Goal: Information Seeking & Learning: Learn about a topic

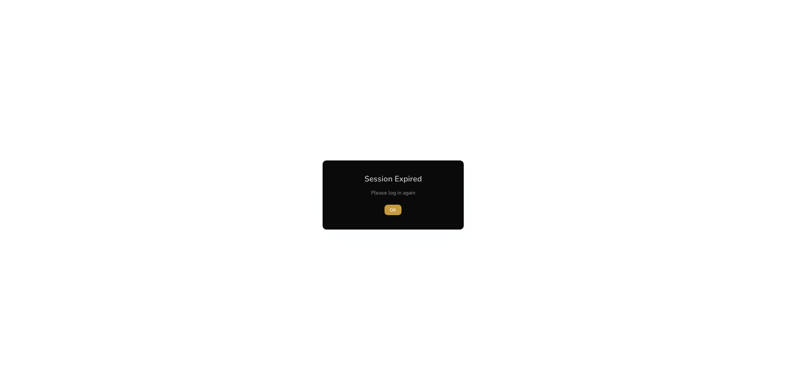
click at [390, 208] on button "OK" at bounding box center [392, 210] width 17 height 10
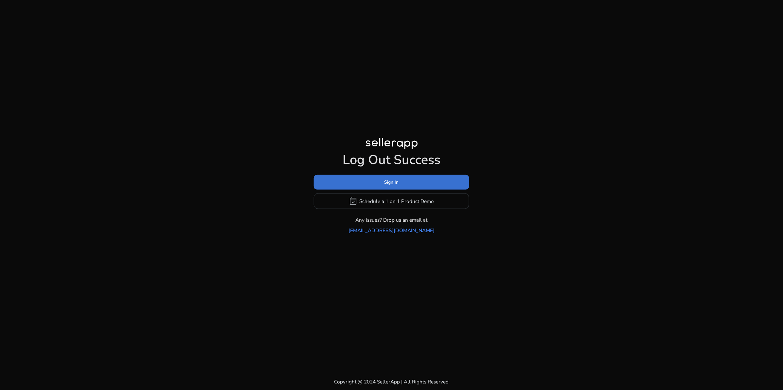
click at [390, 186] on span "Sign In" at bounding box center [392, 182] width 14 height 7
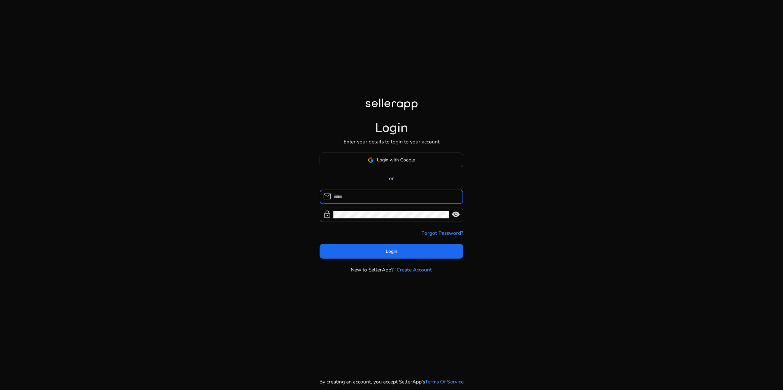
type input "**********"
click at [376, 158] on span "Login with Google" at bounding box center [391, 159] width 47 height 7
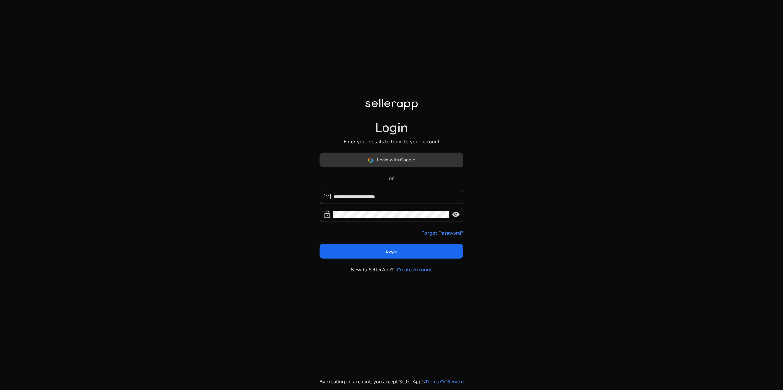
click at [378, 156] on span "Login with Google" at bounding box center [396, 159] width 38 height 7
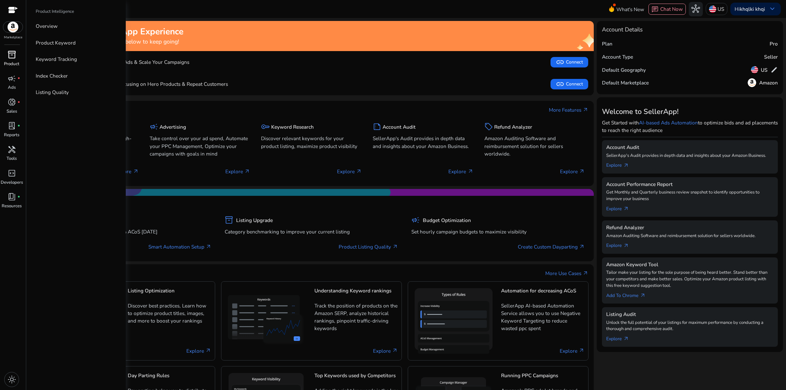
click at [9, 53] on span "inventory_2" at bounding box center [12, 54] width 9 height 9
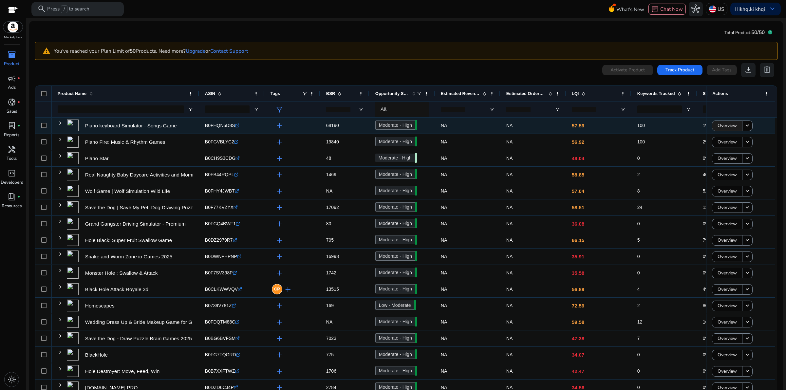
click at [724, 123] on span "Overview" at bounding box center [726, 125] width 19 height 13
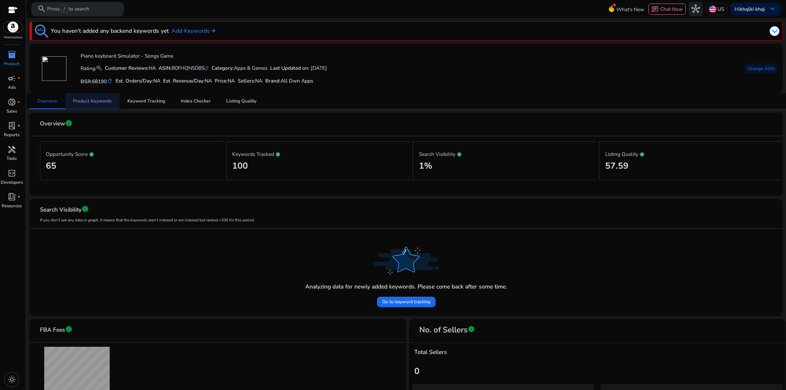
click at [89, 104] on span "Product Keywords" at bounding box center [92, 101] width 39 height 16
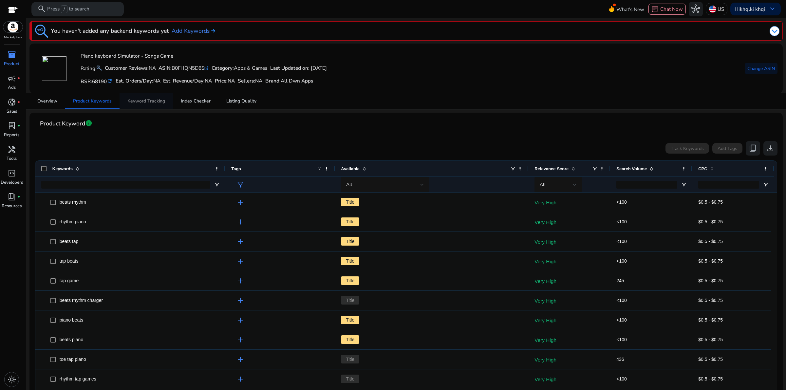
click at [142, 103] on span "Keyword Tracking" at bounding box center [146, 101] width 38 height 5
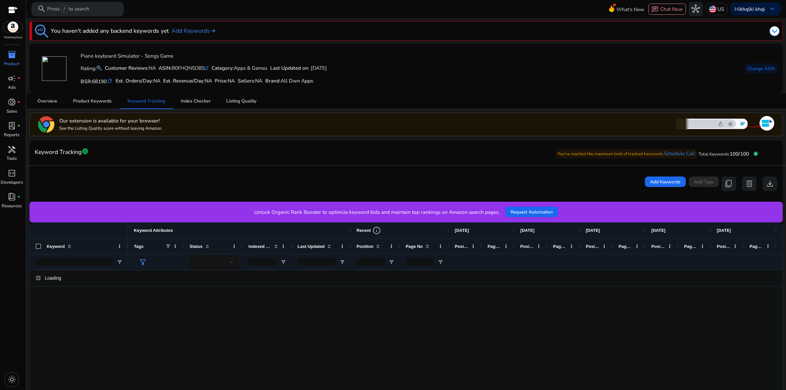
click at [98, 110] on div "You haven't added any backend keywords yet Add Keywords Piano keyboard Simulato…" at bounding box center [406, 290] width 754 height 545
click at [99, 103] on span "Product Keywords" at bounding box center [92, 101] width 39 height 5
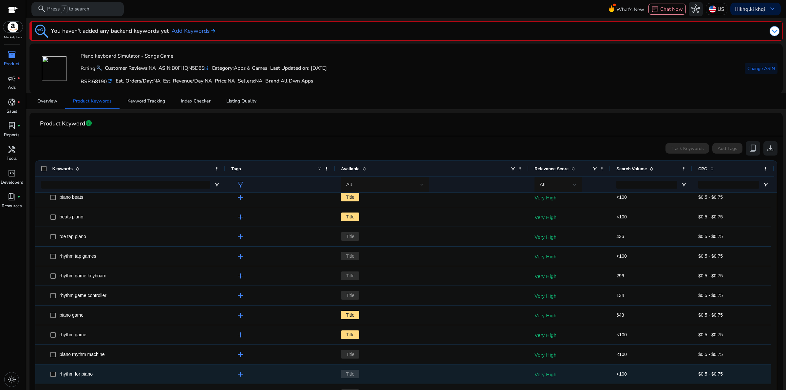
scroll to position [246, 0]
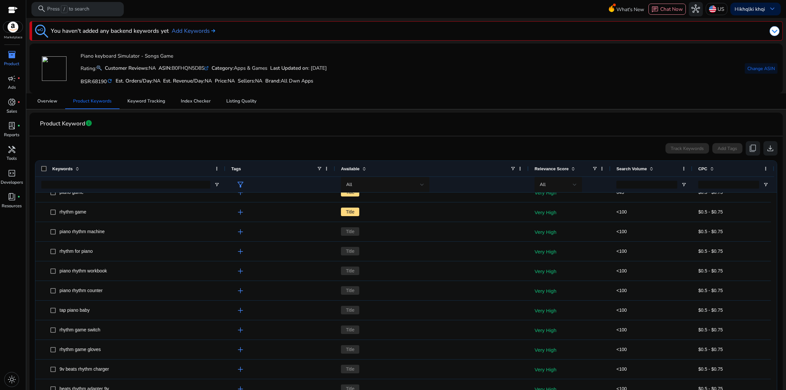
click at [642, 174] on div "Search Volume" at bounding box center [647, 168] width 63 height 12
click at [641, 171] on span "Search Volume" at bounding box center [631, 168] width 30 height 5
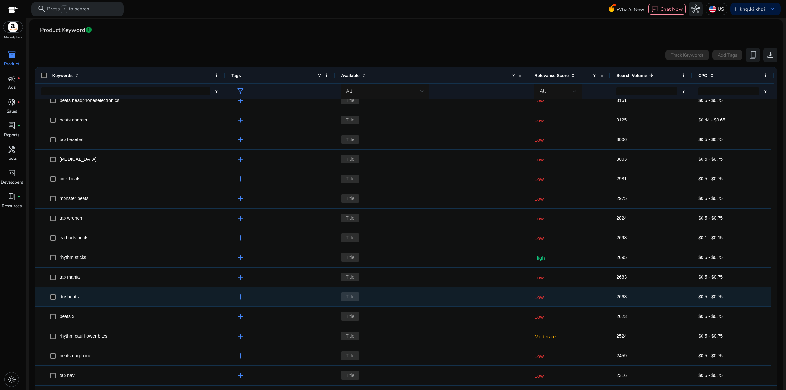
scroll to position [114, 0]
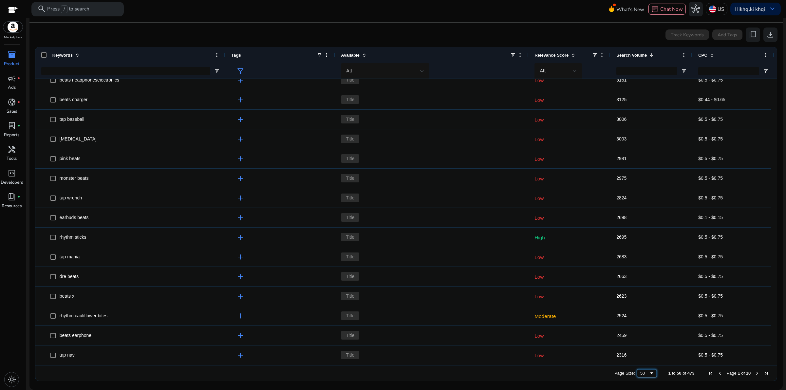
click at [641, 374] on div "50" at bounding box center [644, 373] width 9 height 5
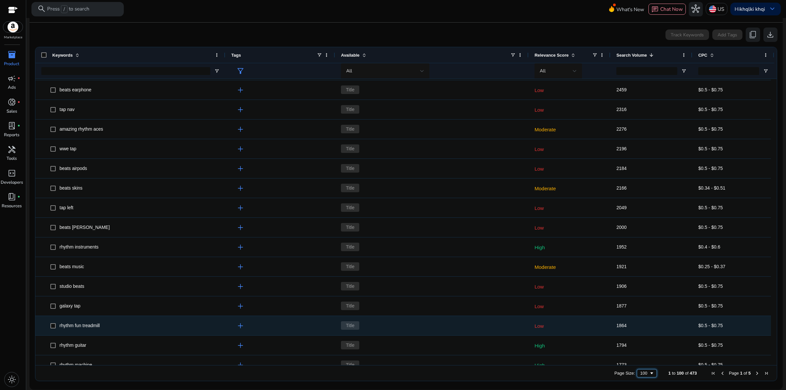
scroll to position [0, 0]
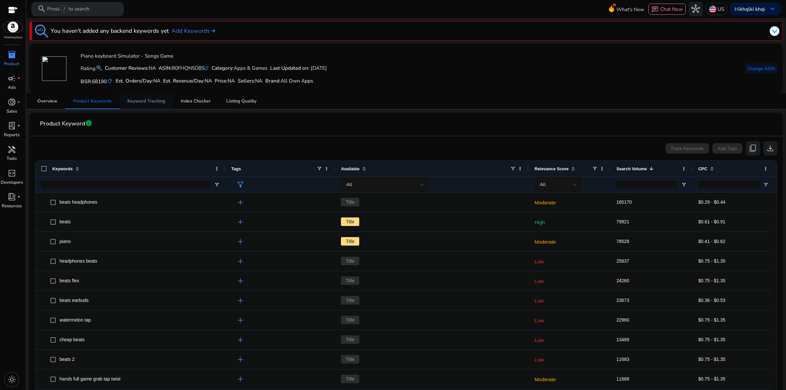
click at [148, 103] on span "Keyword Tracking" at bounding box center [146, 101] width 38 height 5
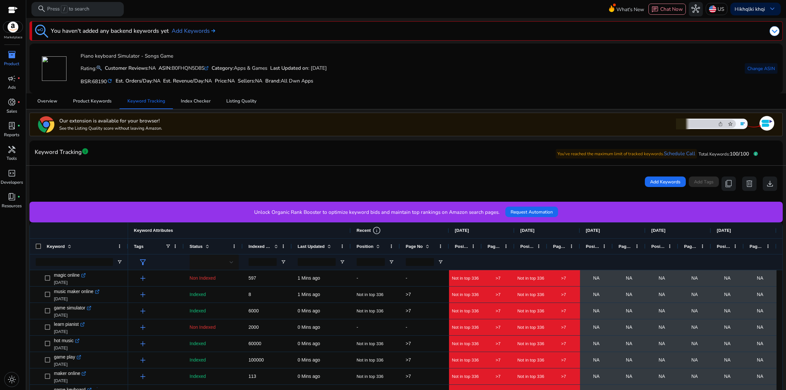
click at [424, 246] on span at bounding box center [426, 246] width 7 height 5
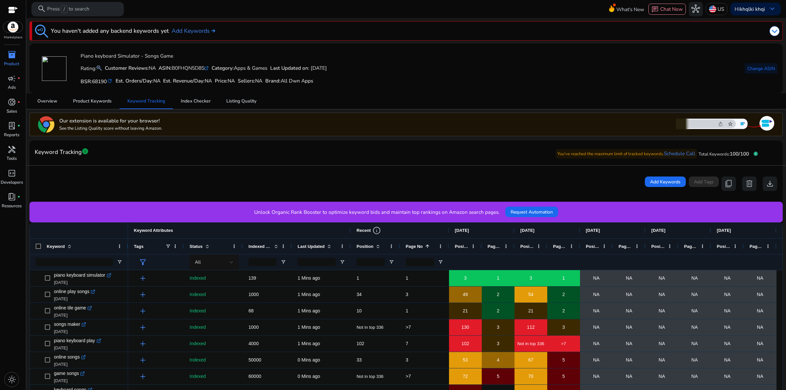
click at [112, 84] on mat-icon "refresh" at bounding box center [110, 81] width 6 height 7
